Goal: Information Seeking & Learning: Learn about a topic

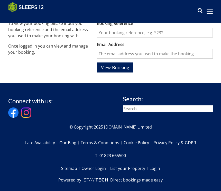
click at [121, 65] on span "View Booking" at bounding box center [115, 67] width 28 height 6
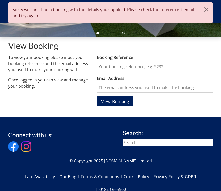
scroll to position [133, 0]
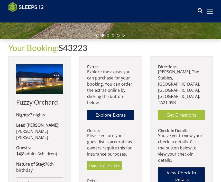
scroll to position [100, 0]
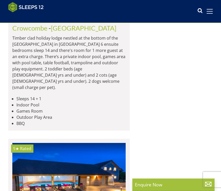
scroll to position [2685, 0]
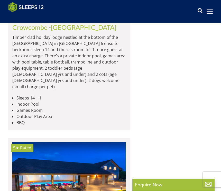
click at [83, 142] on img at bounding box center [68, 178] width 113 height 73
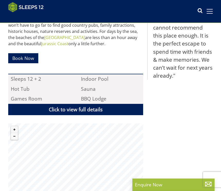
scroll to position [313, 0]
click at [92, 106] on link "Click to view full details" at bounding box center [75, 110] width 135 height 12
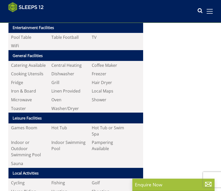
scroll to position [557, 0]
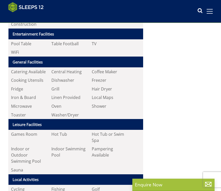
click at [111, 68] on li "Coffee Maker" at bounding box center [109, 71] width 40 height 9
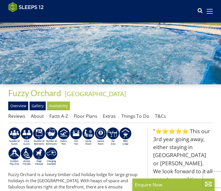
scroll to position [74, 0]
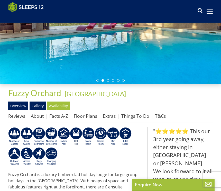
click at [63, 115] on link "Facts A-Z" at bounding box center [58, 116] width 19 height 6
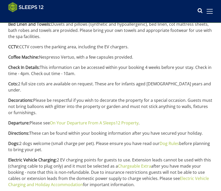
scroll to position [260, 0]
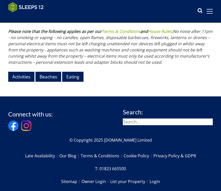
scroll to position [729, 0]
click at [77, 72] on link "Eating" at bounding box center [72, 77] width 21 height 10
